Goal: Find specific page/section: Find specific page/section

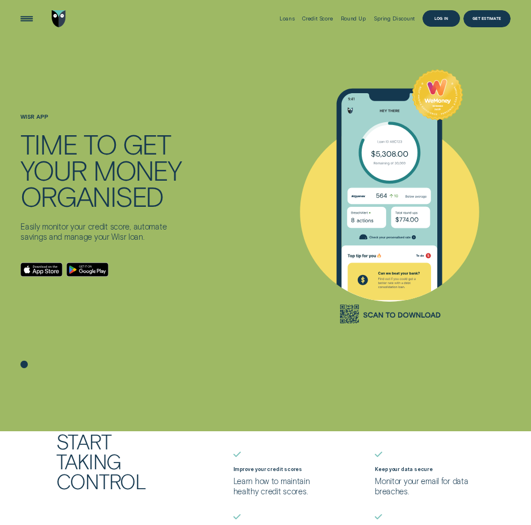
click at [439, 18] on div "Log in" at bounding box center [442, 18] width 14 height 3
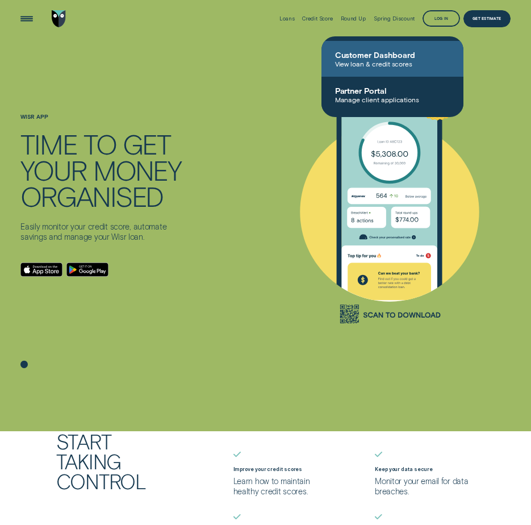
click at [378, 59] on span "Customer Dashboard" at bounding box center [392, 55] width 115 height 10
